Goal: Subscribe to service/newsletter

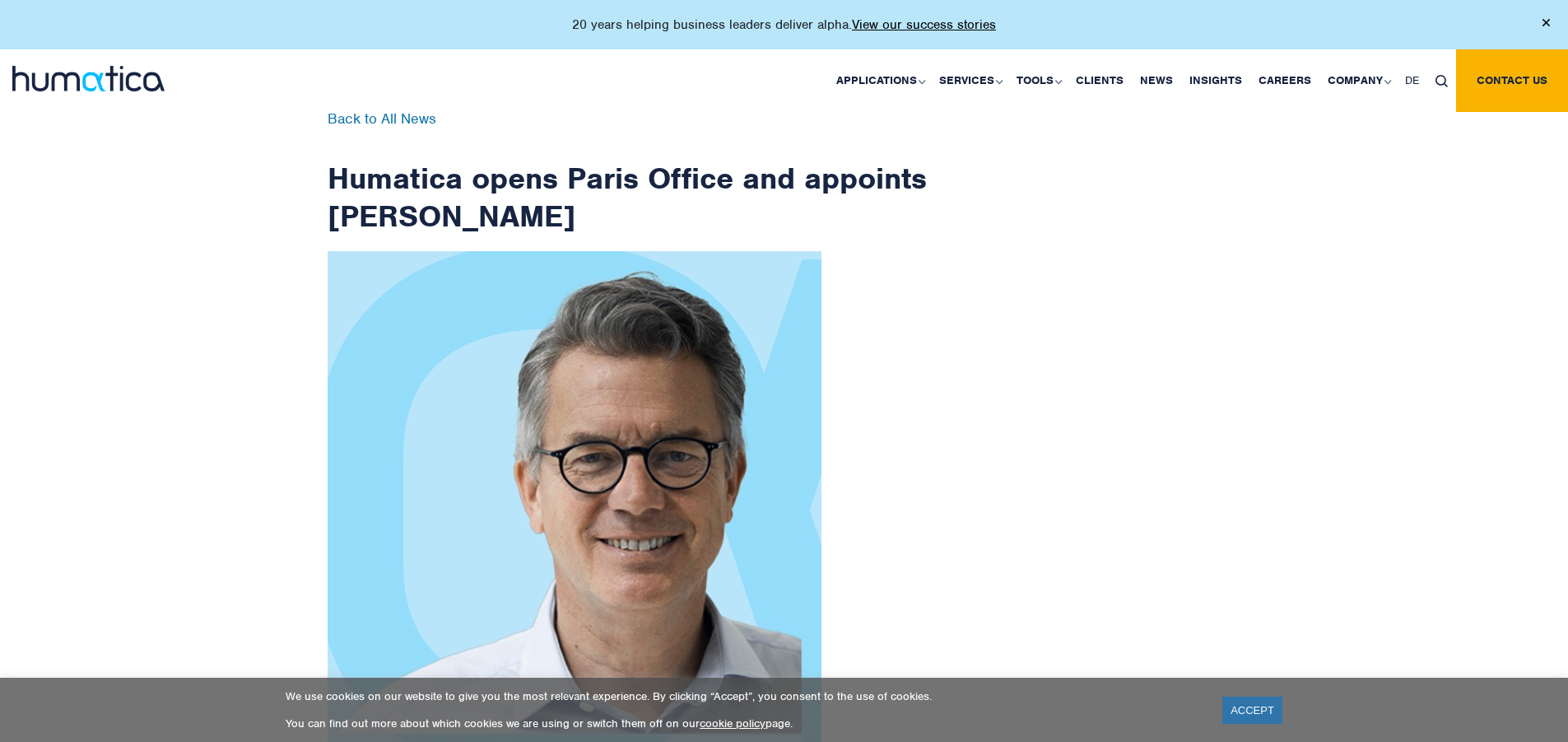
scroll to position [2628, 0]
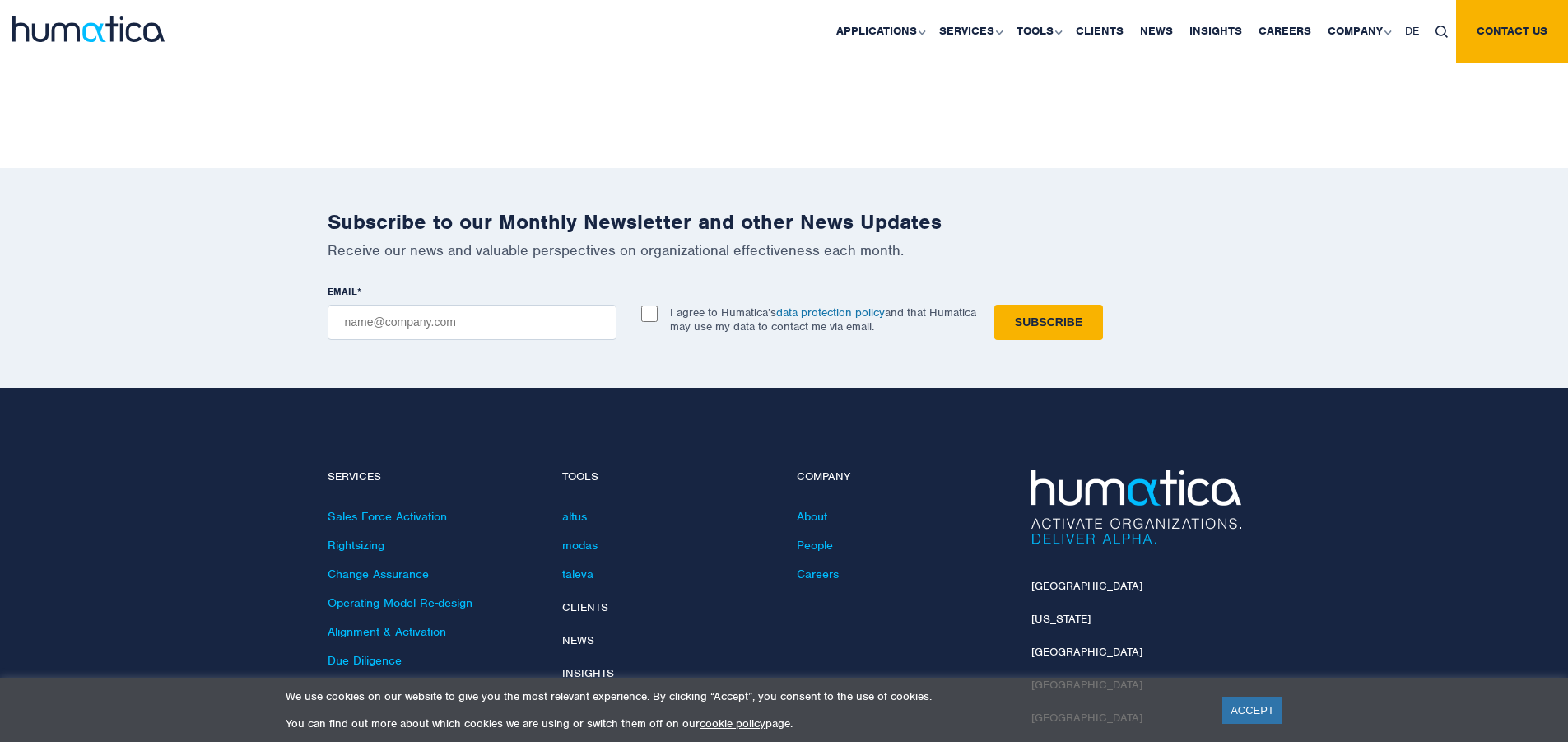
checkbox input "true"
type input "[EMAIL_ADDRESS][DOMAIN_NAME]"
click at [994, 305] on input "Subscribe" at bounding box center [1048, 322] width 109 height 35
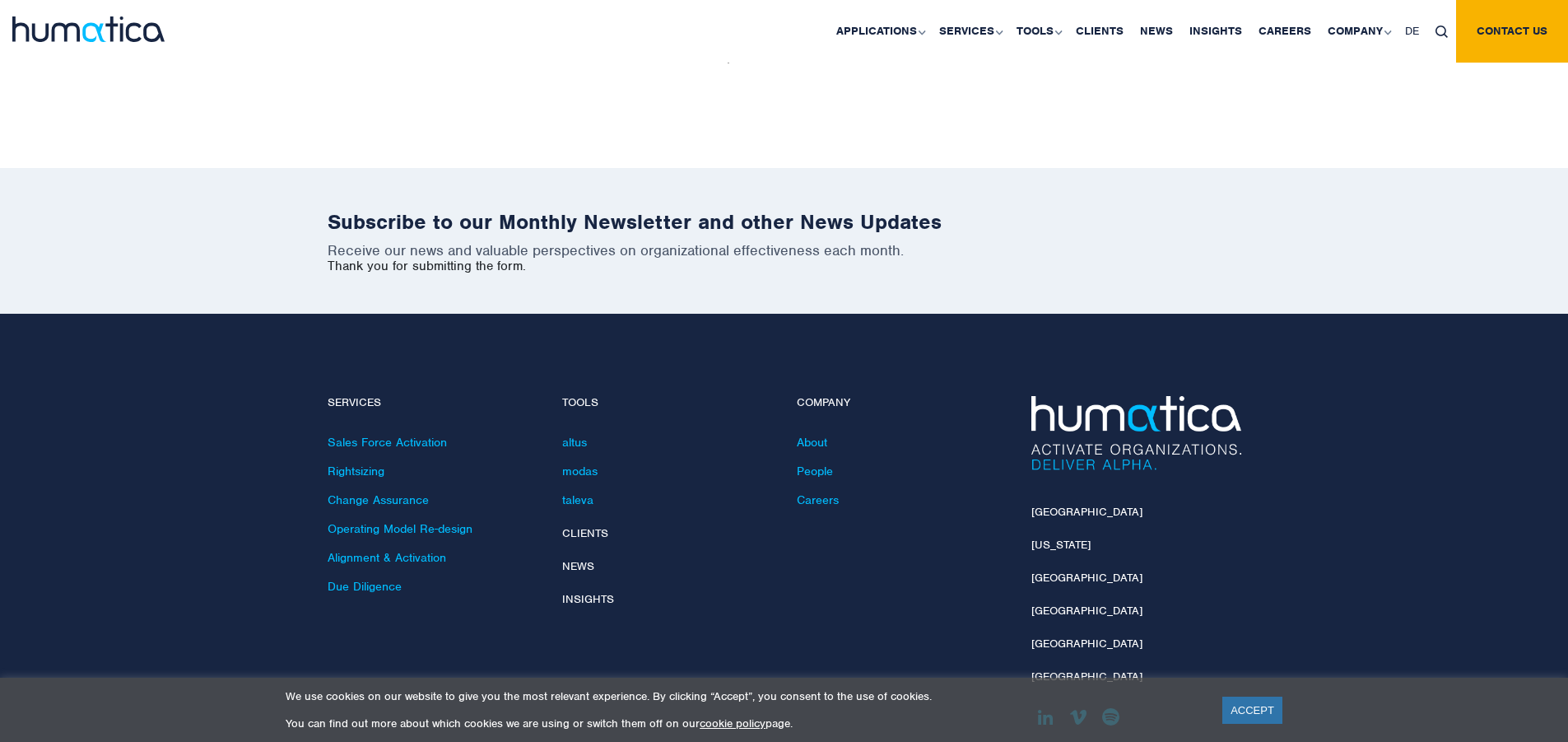
scroll to position [2553, 0]
